Goal: Information Seeking & Learning: Learn about a topic

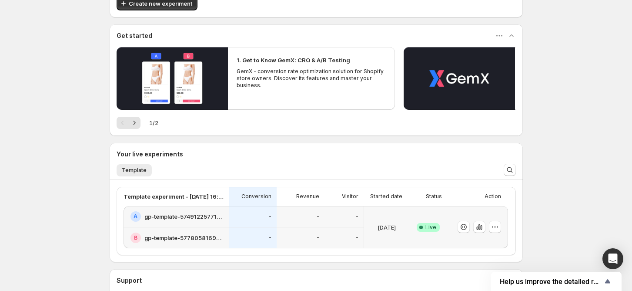
scroll to position [116, 0]
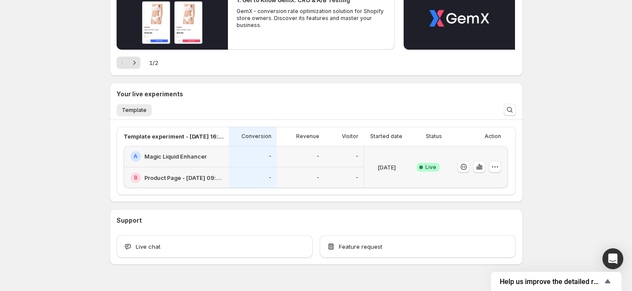
click at [195, 152] on h2 "Magic Liquid Enhancer" at bounding box center [175, 156] width 62 height 9
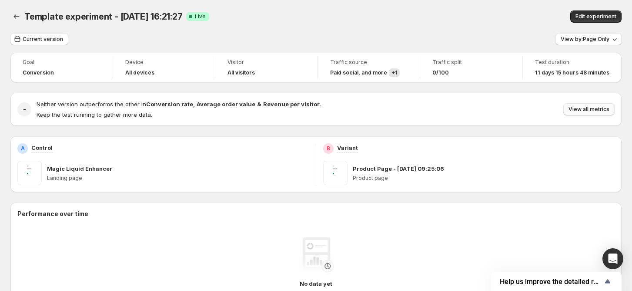
click at [603, 111] on span "View all metrics" at bounding box center [588, 109] width 41 height 7
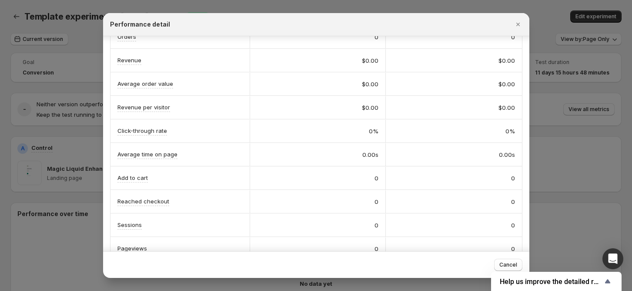
scroll to position [103, 0]
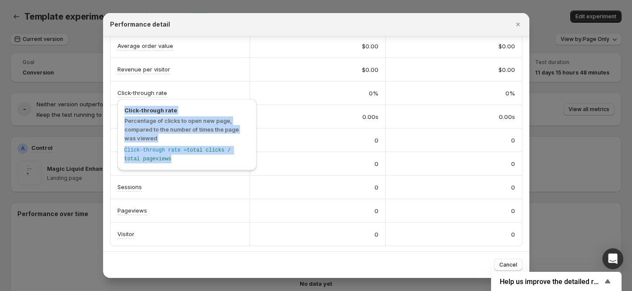
drag, startPoint x: 124, startPoint y: 110, endPoint x: 184, endPoint y: 158, distance: 77.0
click at [184, 158] on div "Click-through rate Percentage of clicks to open new page, compared to the numbe…" at bounding box center [186, 134] width 125 height 57
copy div "Click-through rate Percentage of clicks to open new page, compared to the numbe…"
drag, startPoint x: 123, startPoint y: 108, endPoint x: 157, endPoint y: 156, distance: 59.2
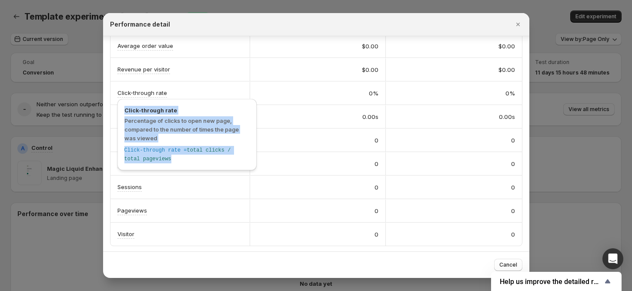
click at [157, 156] on div "Click-through rate Percentage of clicks to open new page, compared to the numbe…" at bounding box center [186, 134] width 139 height 71
